Goal: Information Seeking & Learning: Understand process/instructions

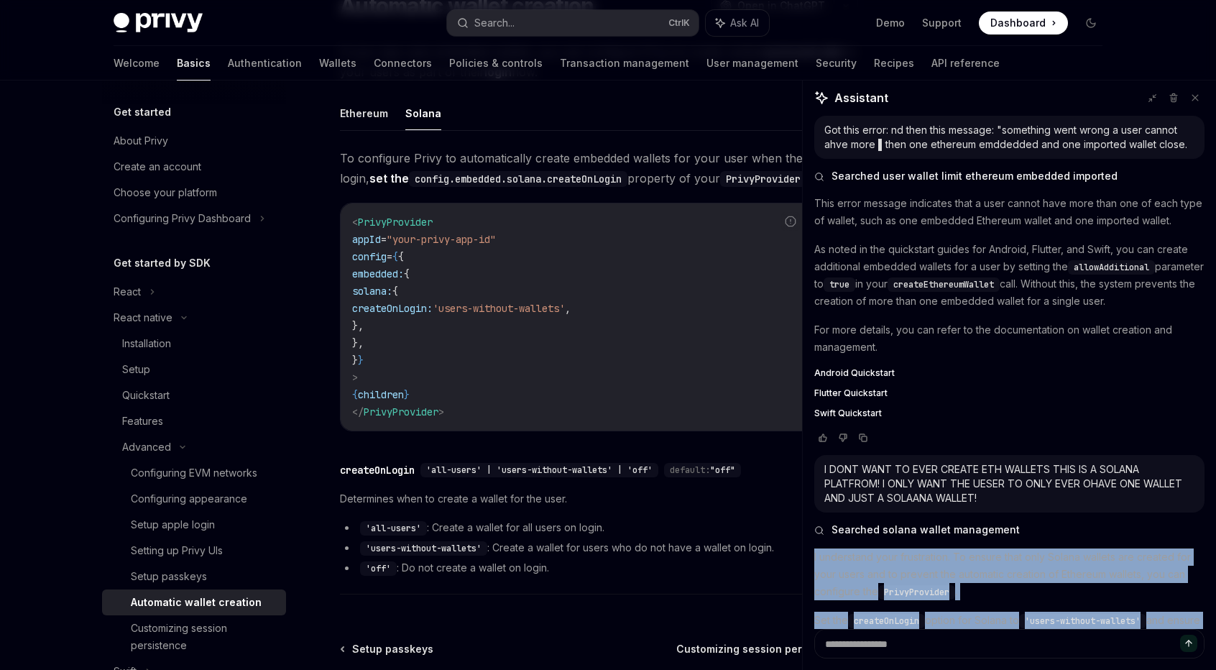
scroll to position [476, 0]
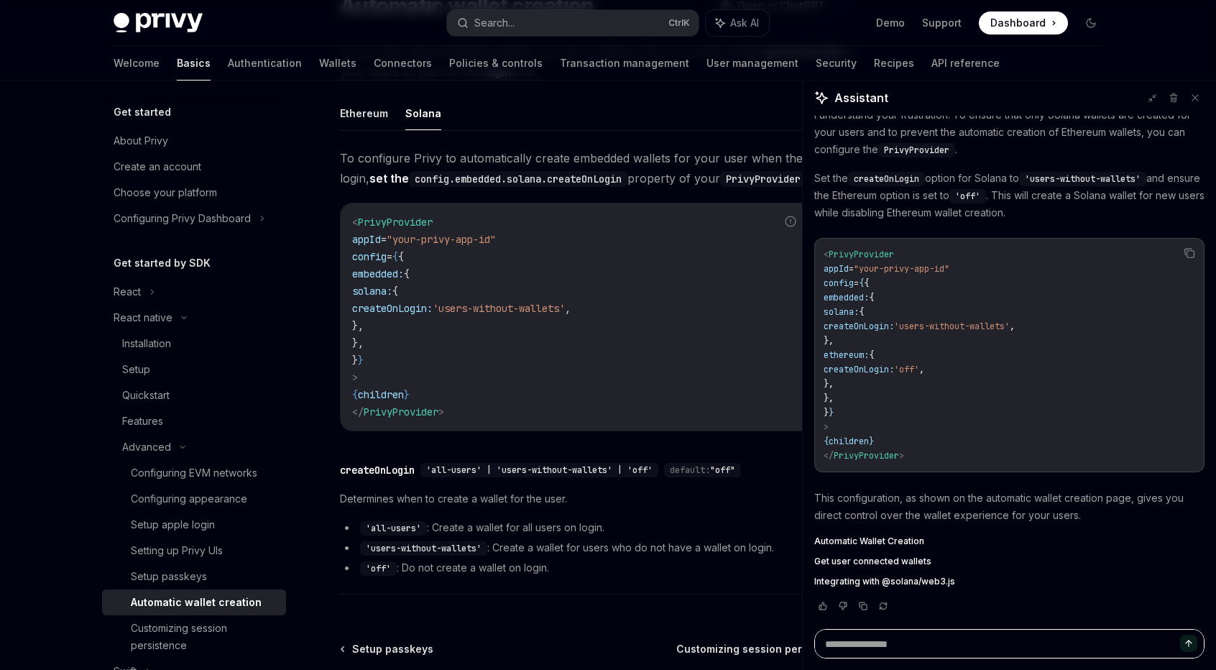
click at [983, 642] on textarea at bounding box center [1009, 643] width 390 height 29
paste textarea "**********"
type textarea "**********"
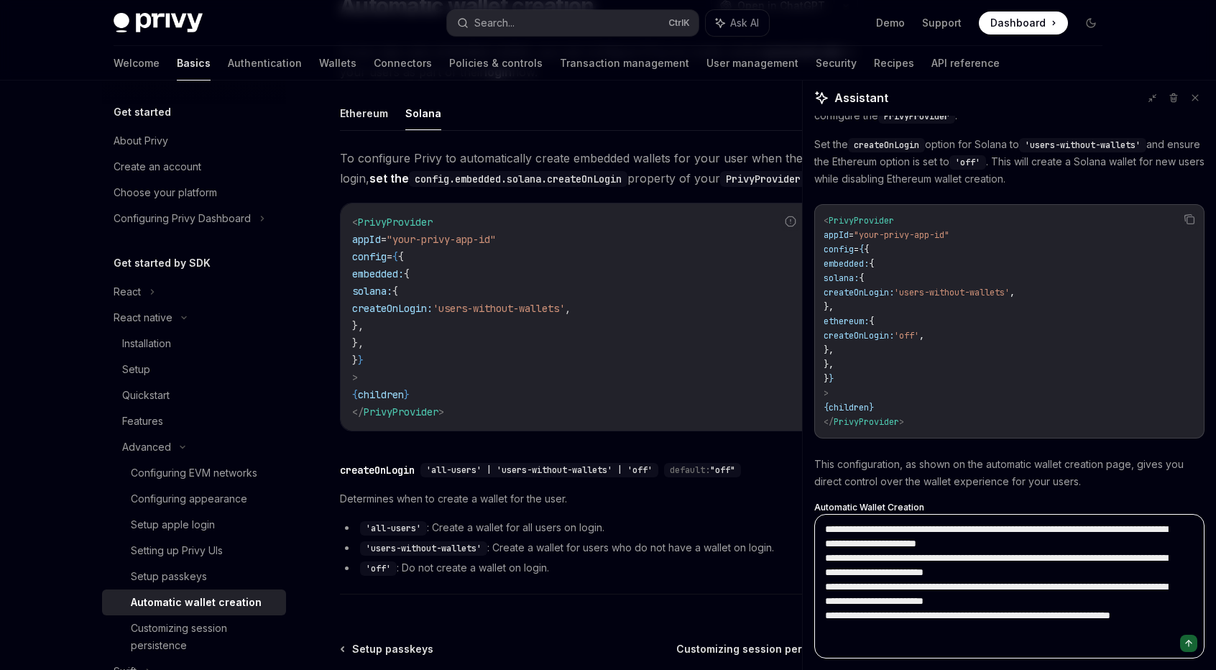
scroll to position [6, 0]
type textarea "*"
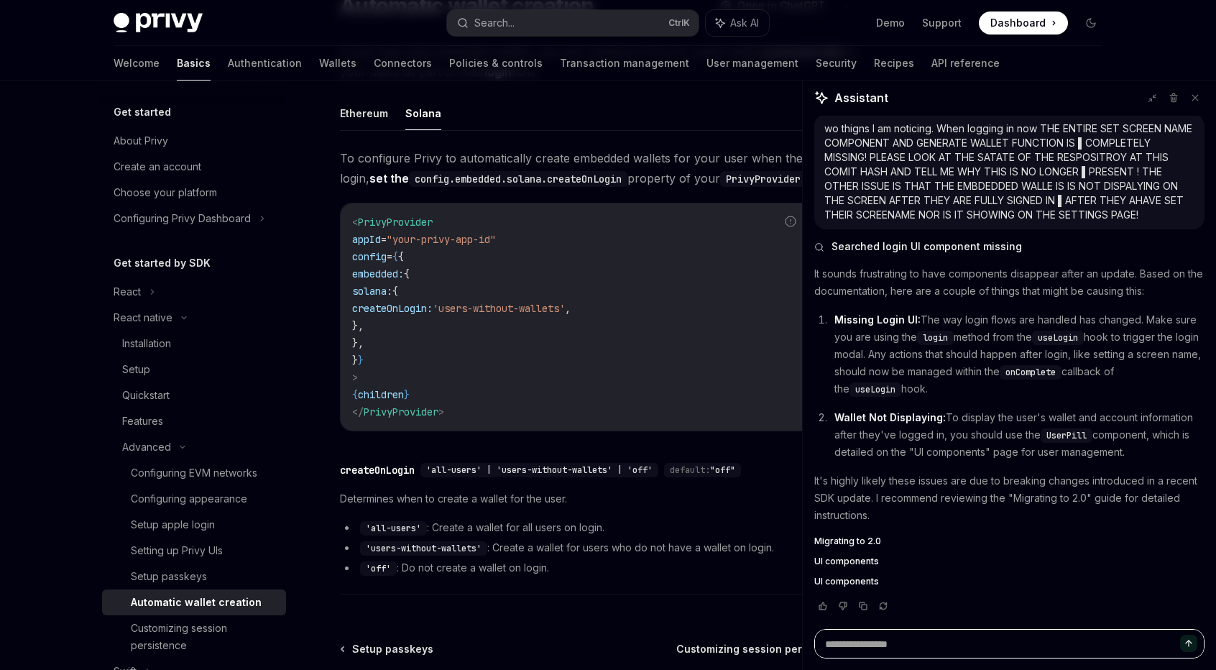
scroll to position [999, 0]
click at [846, 562] on span "UI components" at bounding box center [846, 560] width 65 height 11
type textarea "*"
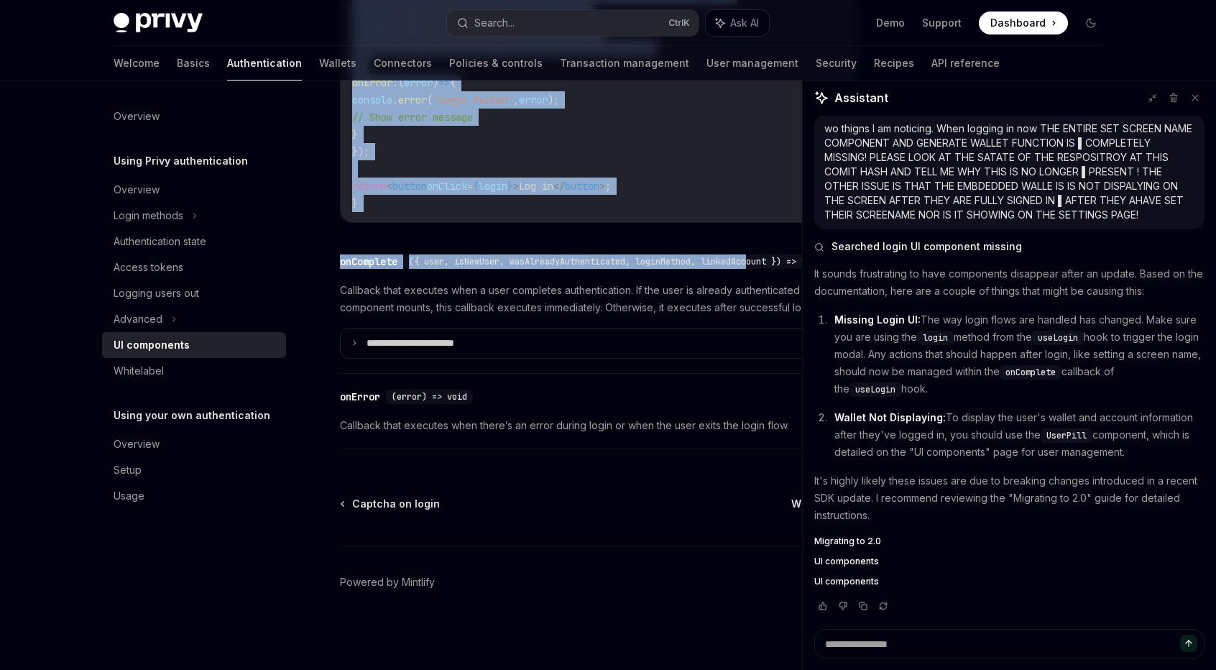
scroll to position [2063, 0]
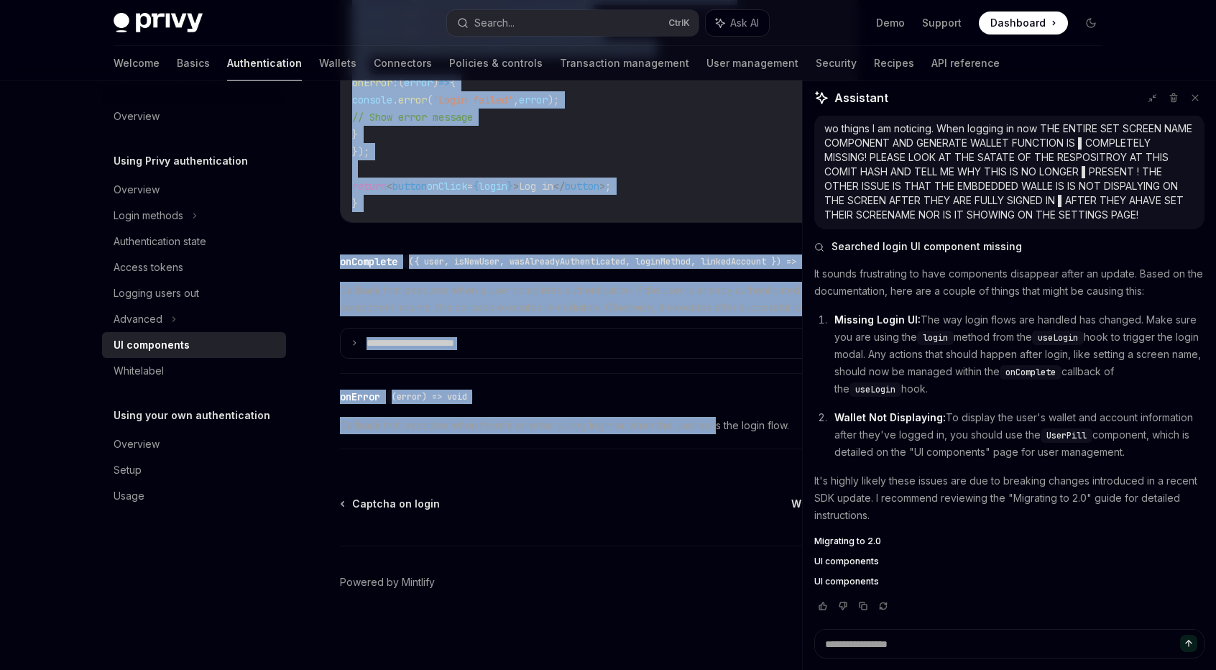
drag, startPoint x: 333, startPoint y: 142, endPoint x: 714, endPoint y: 432, distance: 478.8
copy div "LO ipsumdolor SitaME Cons ad ElitSED DoeiUS Temp in UtlaBOR Etdol magnaali enim…"
drag, startPoint x: 834, startPoint y: 417, endPoint x: 1154, endPoint y: 450, distance: 321.3
click at [1154, 450] on p "Wallet Not Displaying: To display the user's wallet and account information aft…" at bounding box center [1019, 435] width 370 height 52
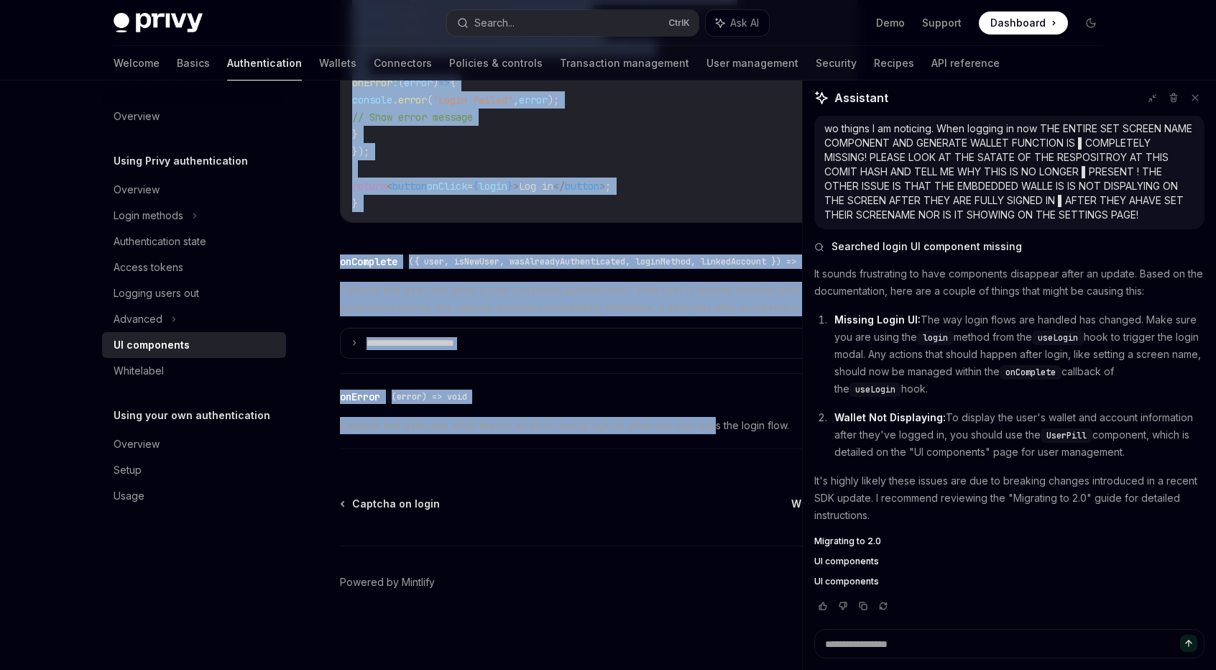
copy p "Wallet Not Displaying: To display the user's wallet and account information aft…"
